Goal: Transaction & Acquisition: Purchase product/service

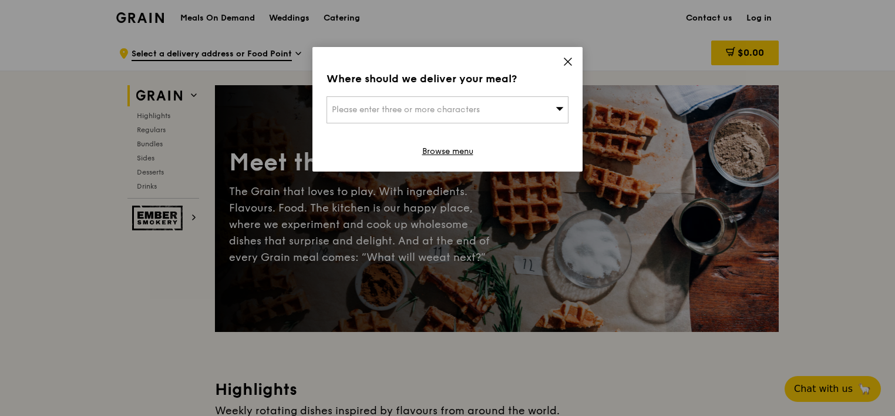
click at [482, 110] on div "Please enter three or more characters" at bounding box center [447, 109] width 242 height 27
click at [565, 63] on icon at bounding box center [567, 61] width 7 height 7
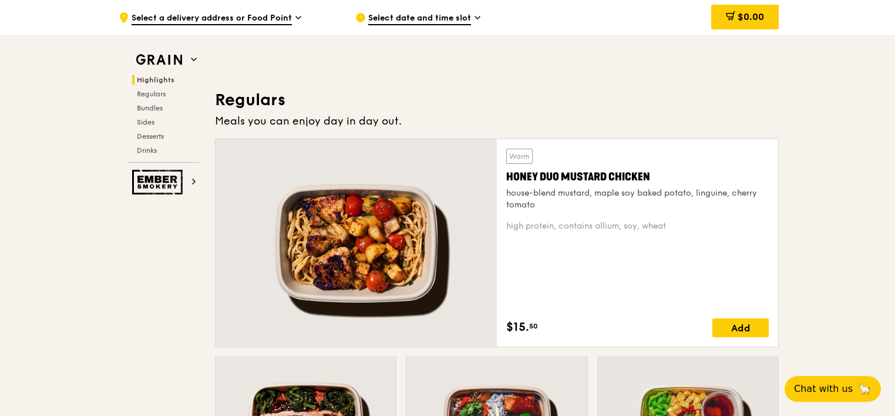
scroll to position [704, 0]
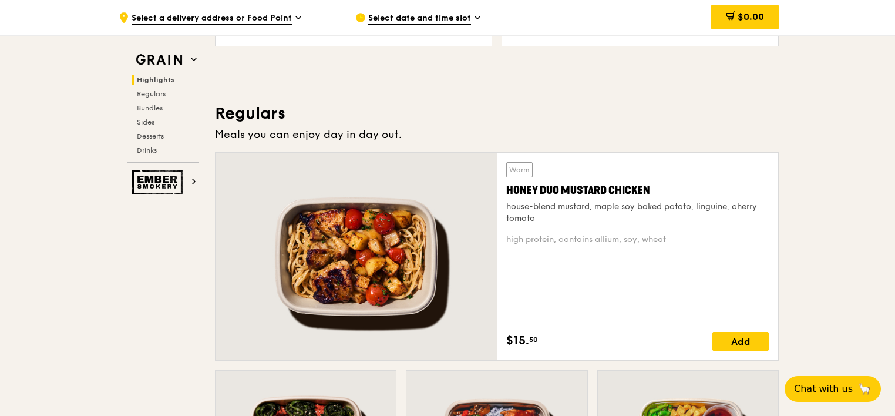
drag, startPoint x: 667, startPoint y: 187, endPoint x: 498, endPoint y: 188, distance: 169.0
click at [498, 188] on div "Warm Honey Duo Mustard Chicken house-blend mustard, maple soy baked potato, lin…" at bounding box center [637, 256] width 281 height 207
copy div "Honey Duo Mustard Chicken"
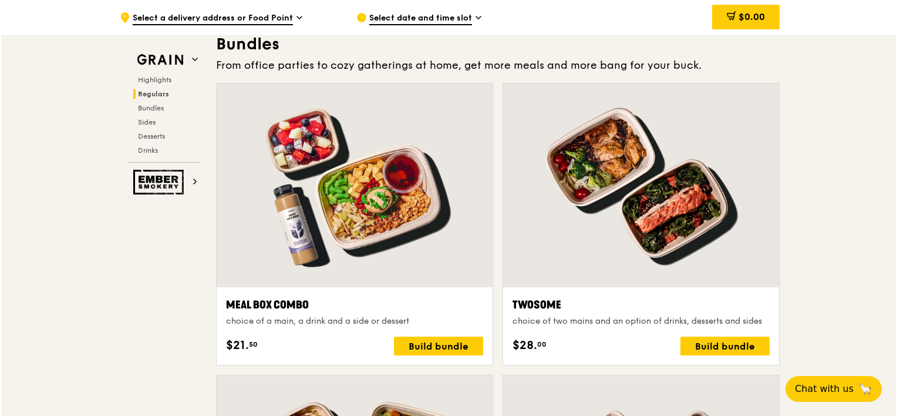
scroll to position [1761, 0]
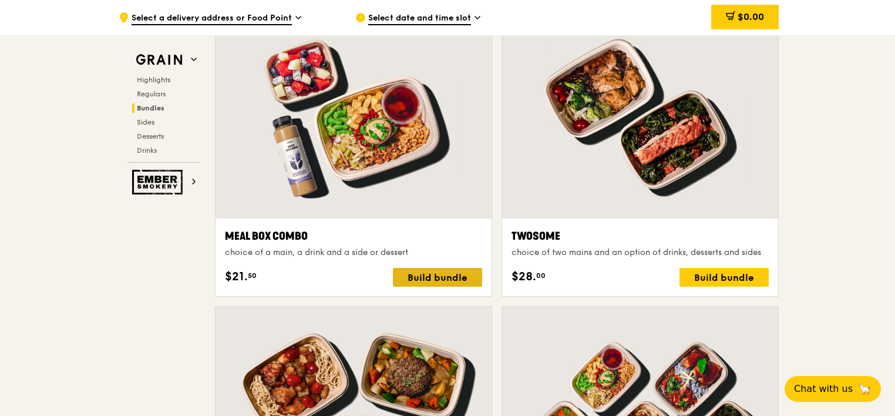
click at [426, 278] on div "Build bundle" at bounding box center [437, 277] width 89 height 19
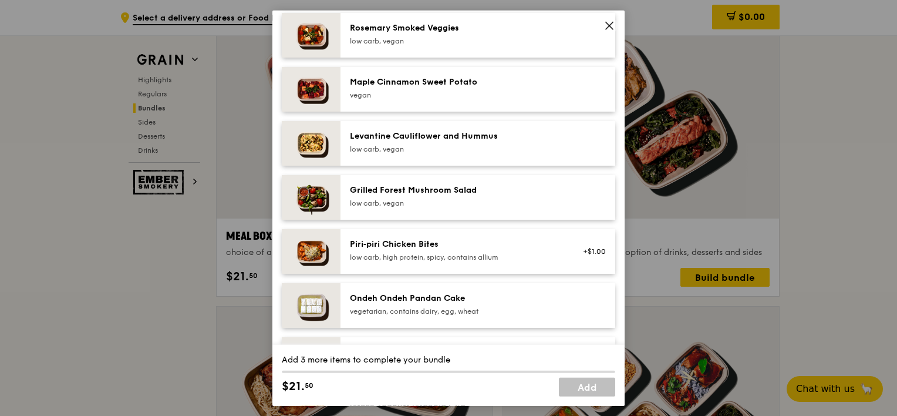
scroll to position [538, 0]
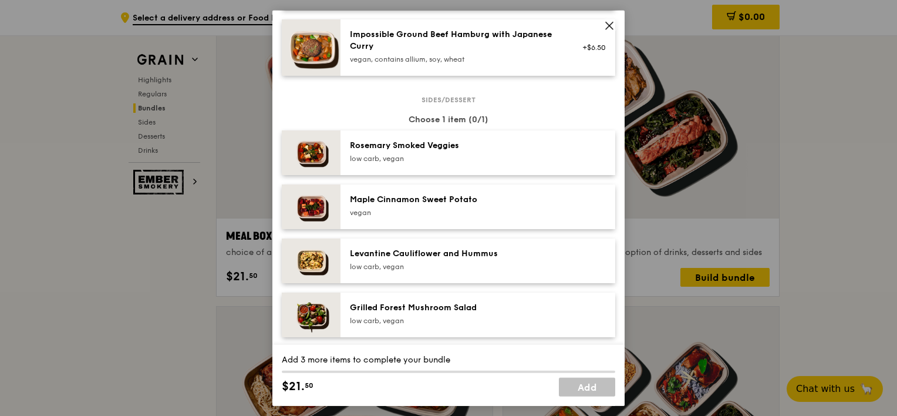
click at [607, 26] on icon at bounding box center [609, 26] width 11 height 11
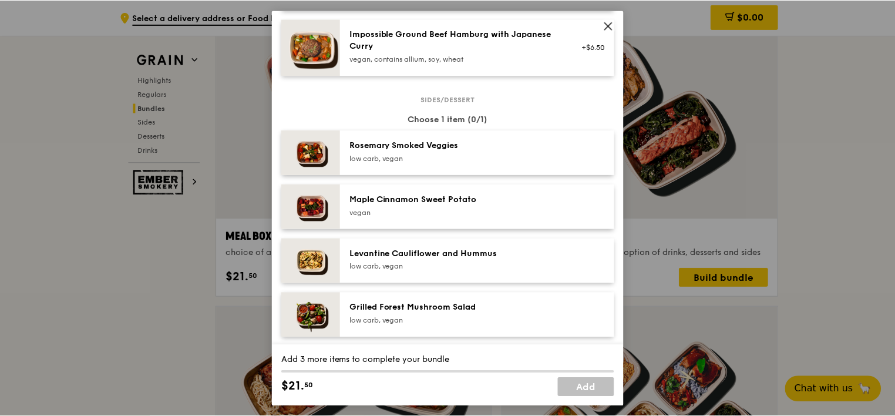
scroll to position [1761, 0]
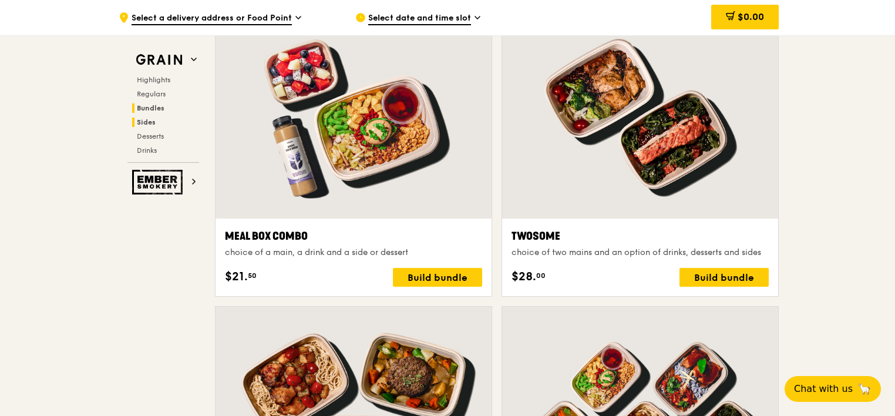
click at [143, 124] on span "Sides" at bounding box center [146, 122] width 19 height 8
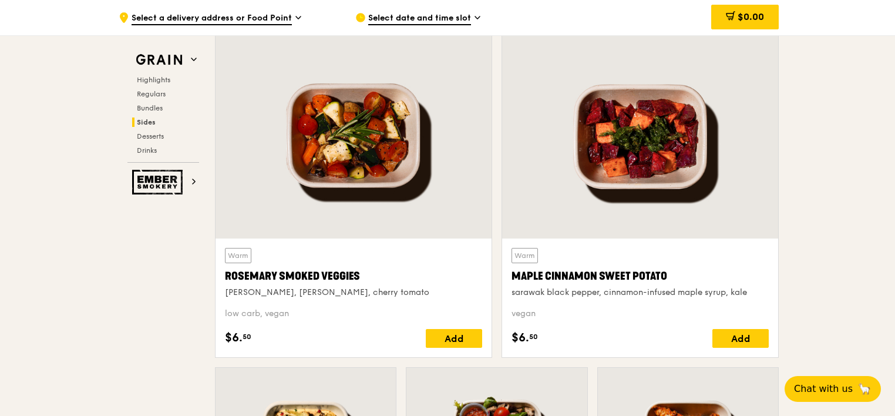
scroll to position [2660, 0]
